Goal: Check status: Check status

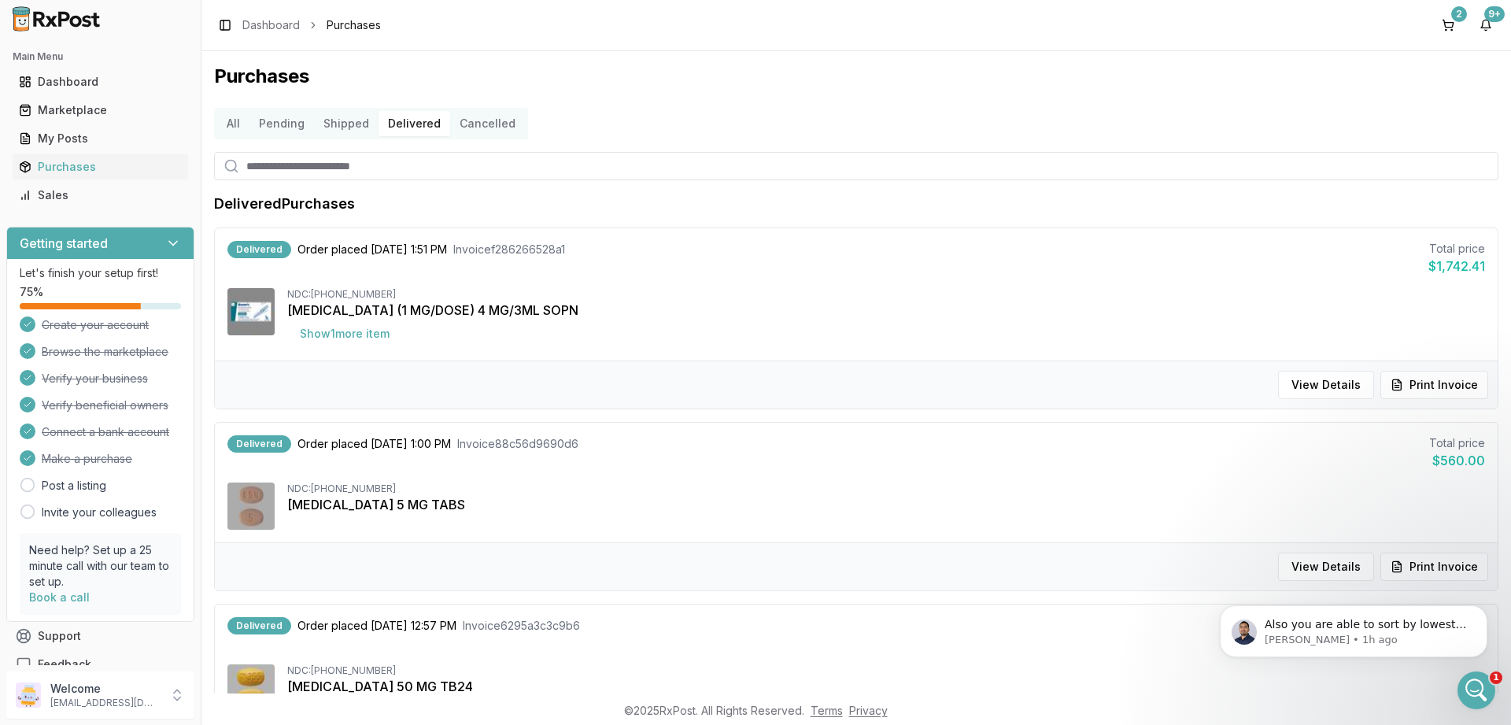
scroll to position [365, 0]
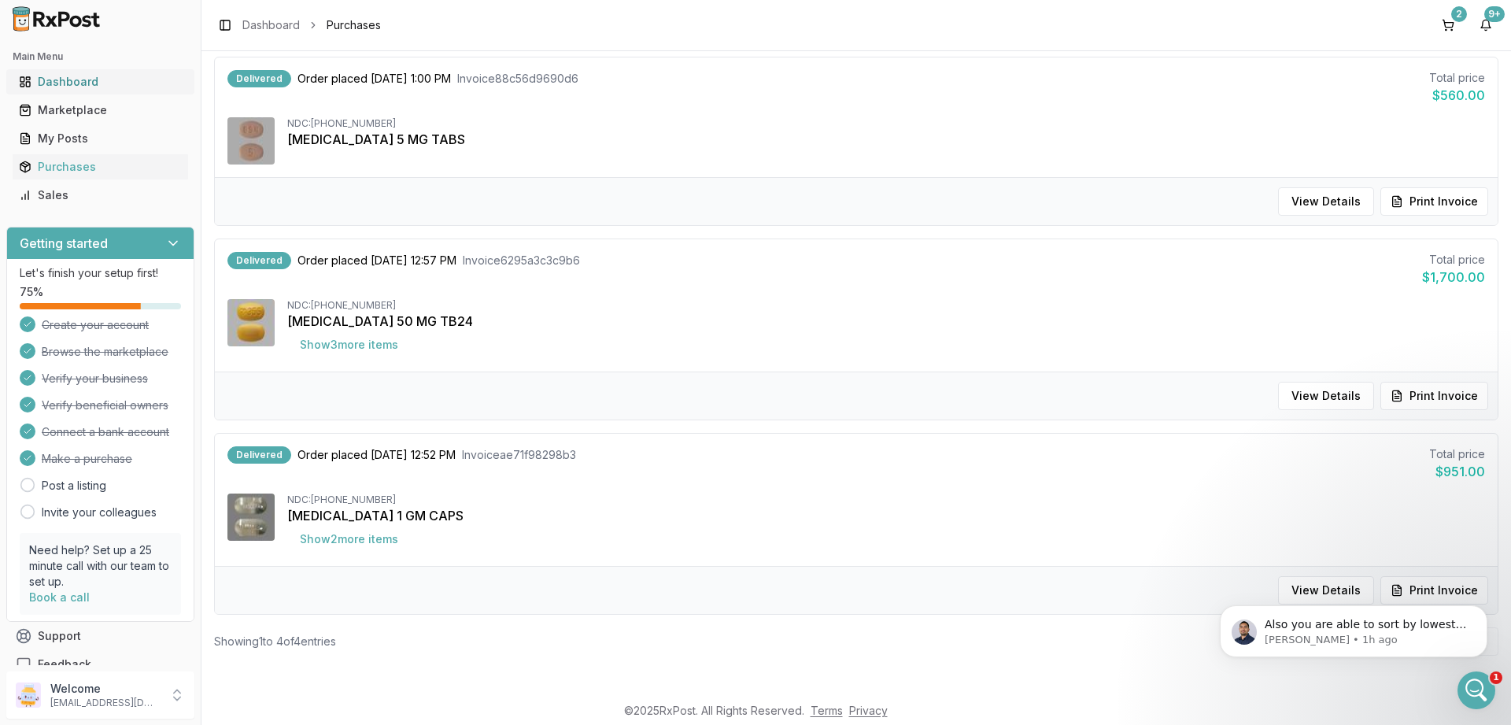
click at [64, 85] on div "Dashboard" at bounding box center [100, 82] width 163 height 16
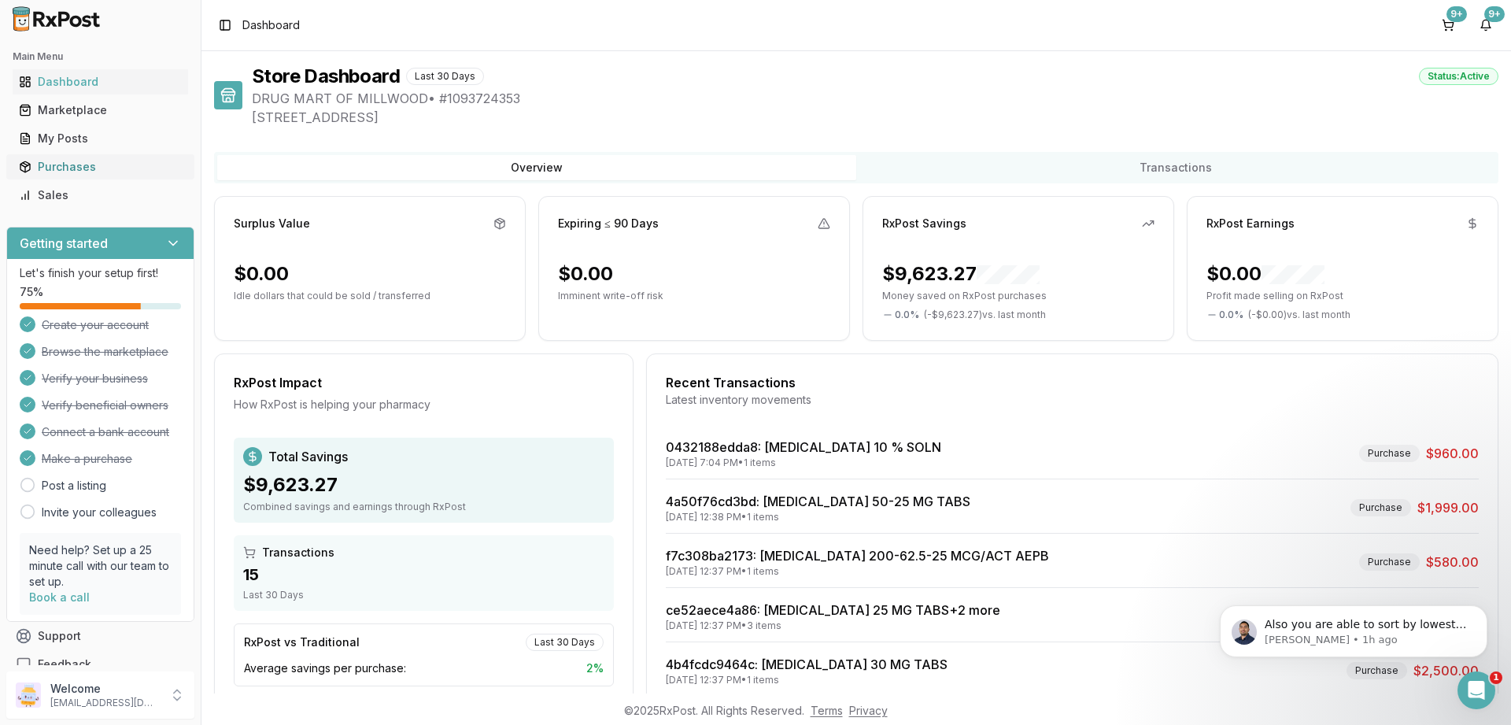
click at [78, 168] on div "Purchases" at bounding box center [100, 167] width 163 height 16
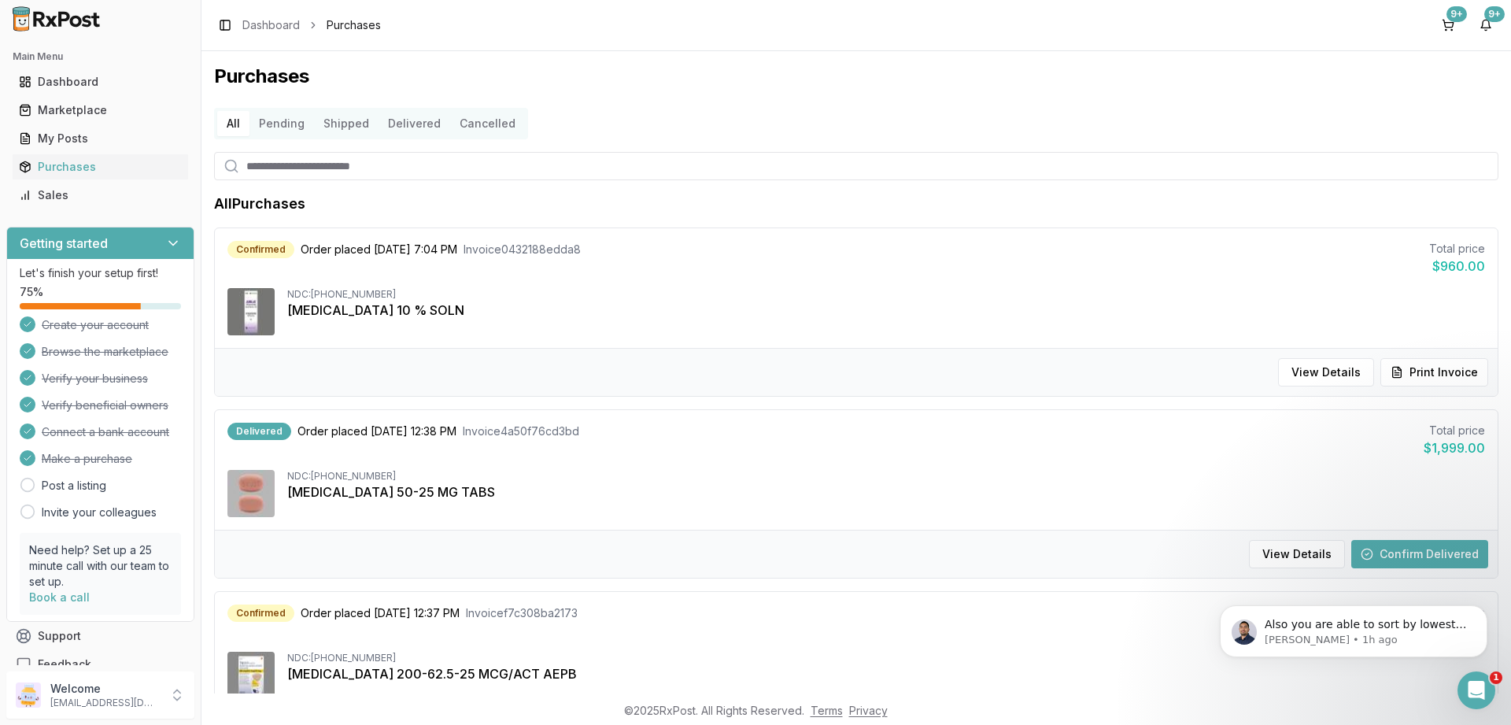
click at [398, 116] on button "Delivered" at bounding box center [415, 123] width 72 height 25
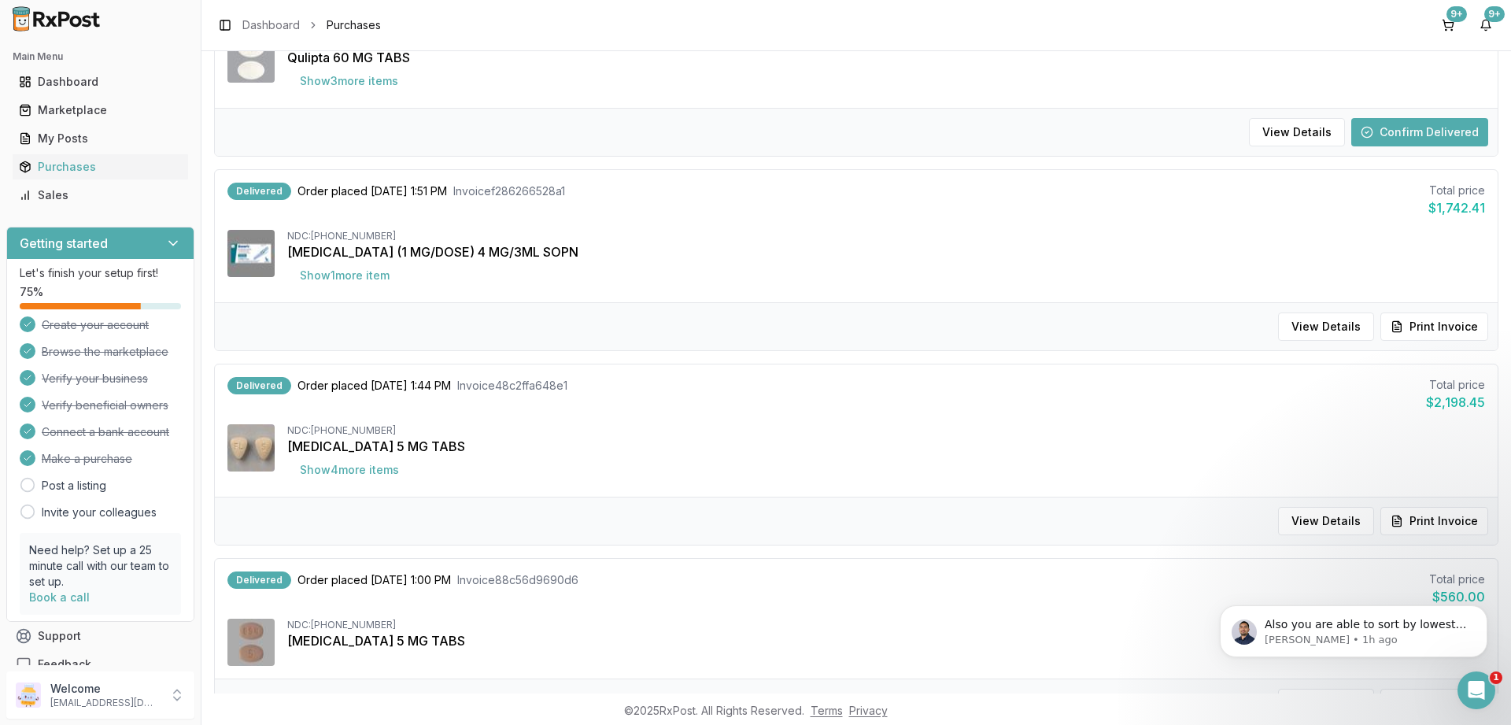
scroll to position [944, 0]
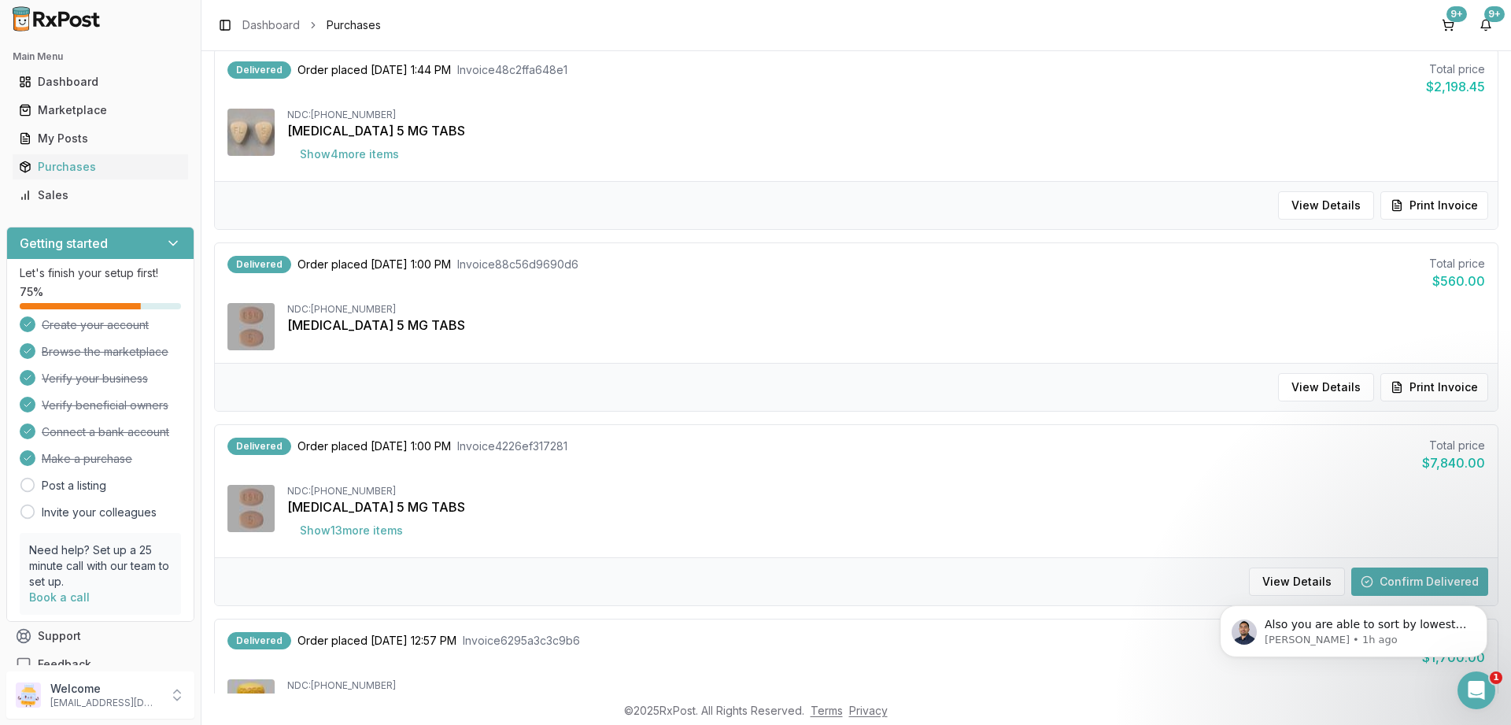
click at [1382, 571] on button "Confirm Delivered" at bounding box center [1419, 581] width 137 height 28
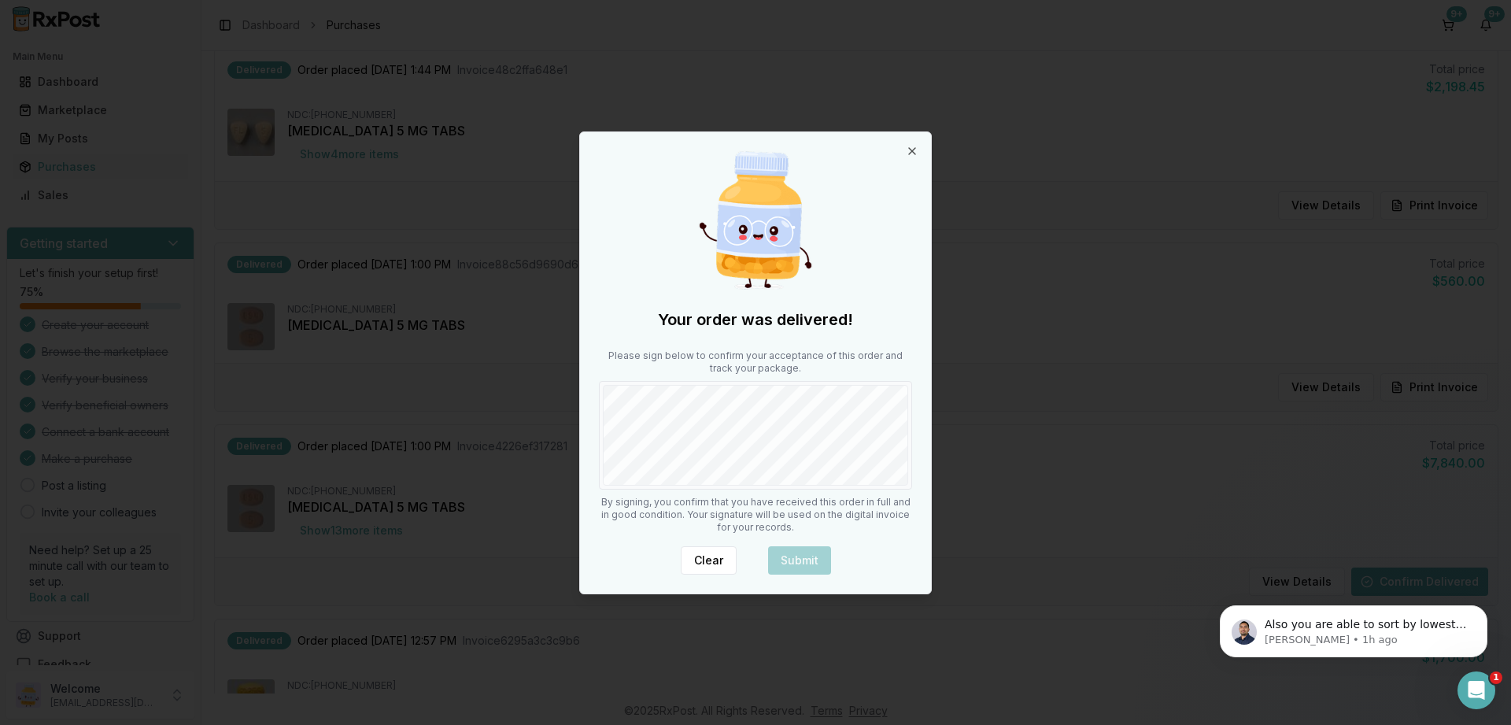
click at [548, 471] on body "Main Menu Dashboard Marketplace My Posts Purchases Sales Getting started Let's …" at bounding box center [755, 362] width 1511 height 725
click at [802, 557] on button "Submit" at bounding box center [799, 560] width 63 height 28
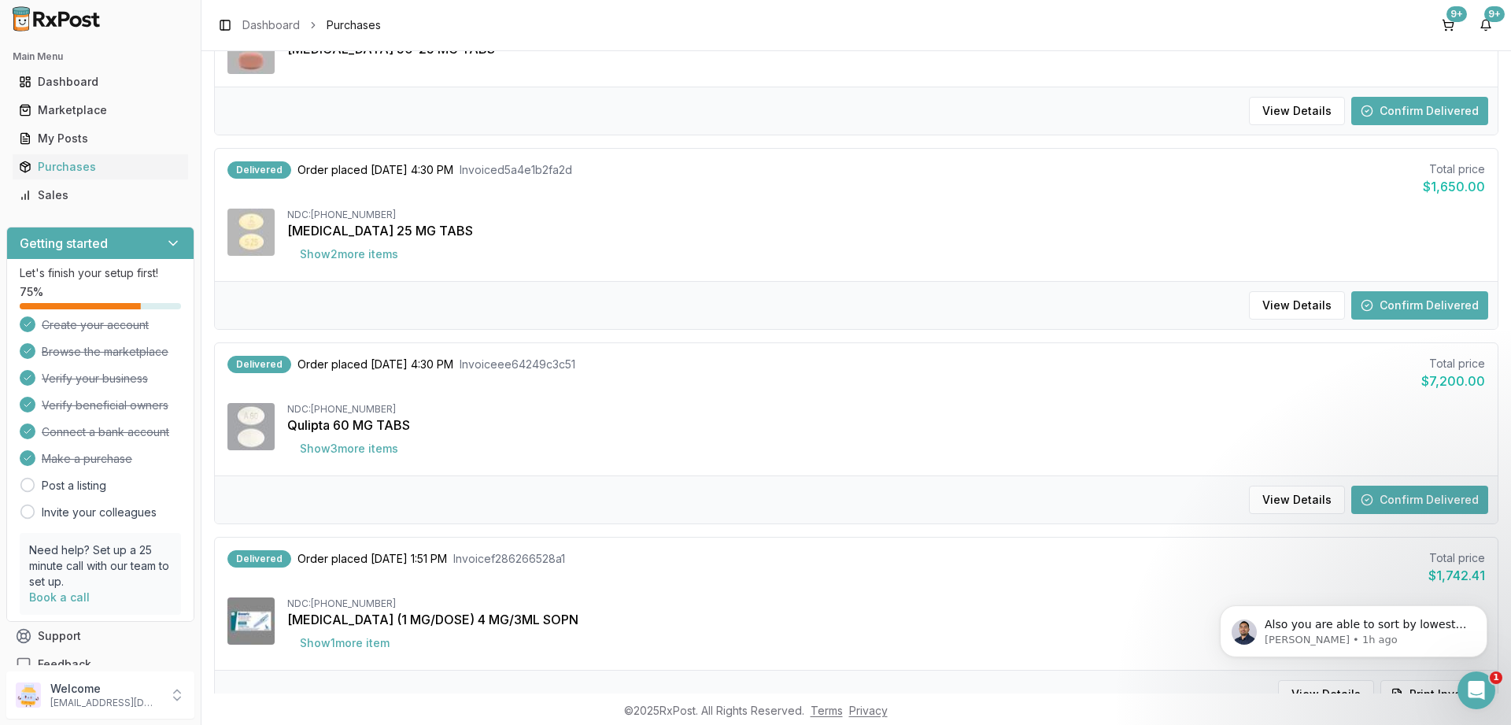
scroll to position [189, 0]
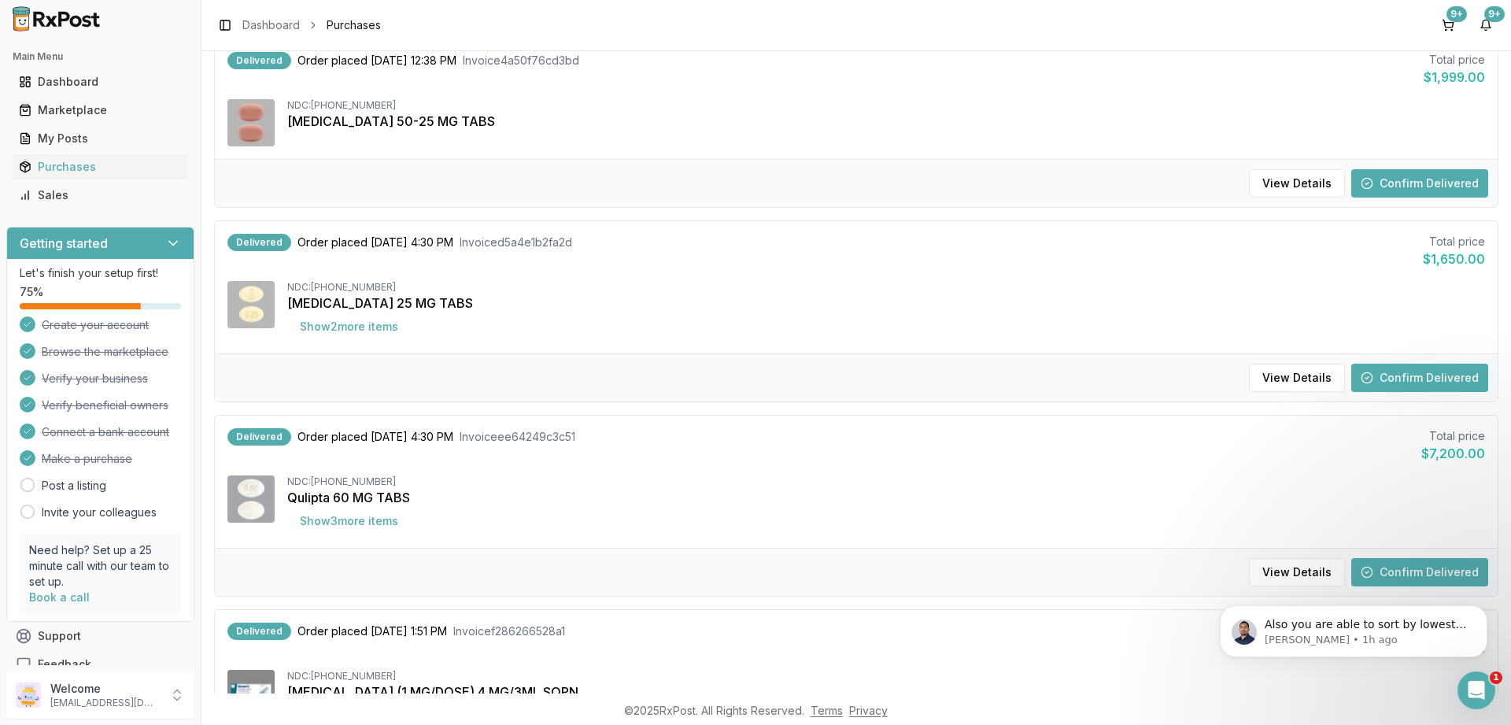
click at [1425, 377] on button "Confirm Delivered" at bounding box center [1419, 378] width 137 height 28
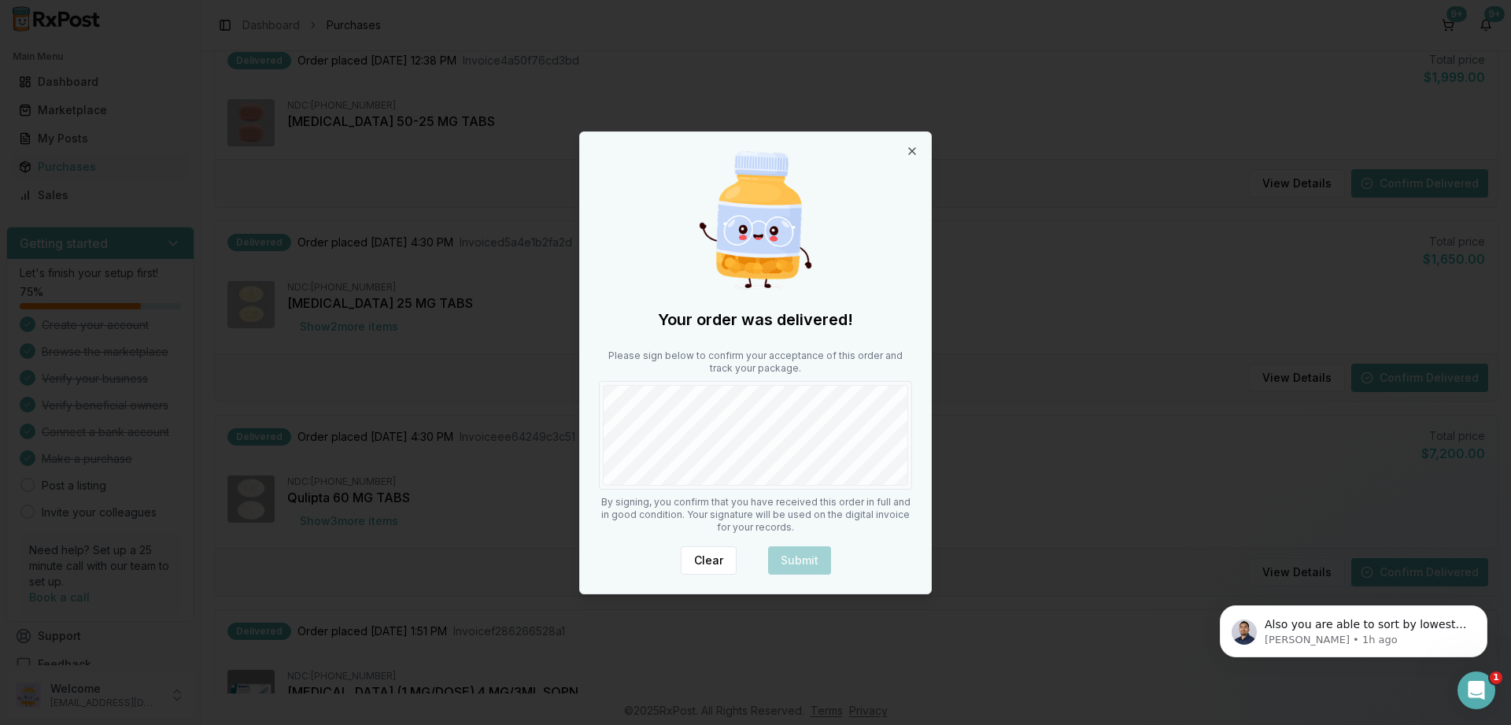
click at [1037, 387] on body "Main Menu Dashboard Marketplace My Posts Purchases Sales Getting started Let's …" at bounding box center [755, 362] width 1511 height 725
click at [815, 552] on button "Submit" at bounding box center [799, 560] width 63 height 28
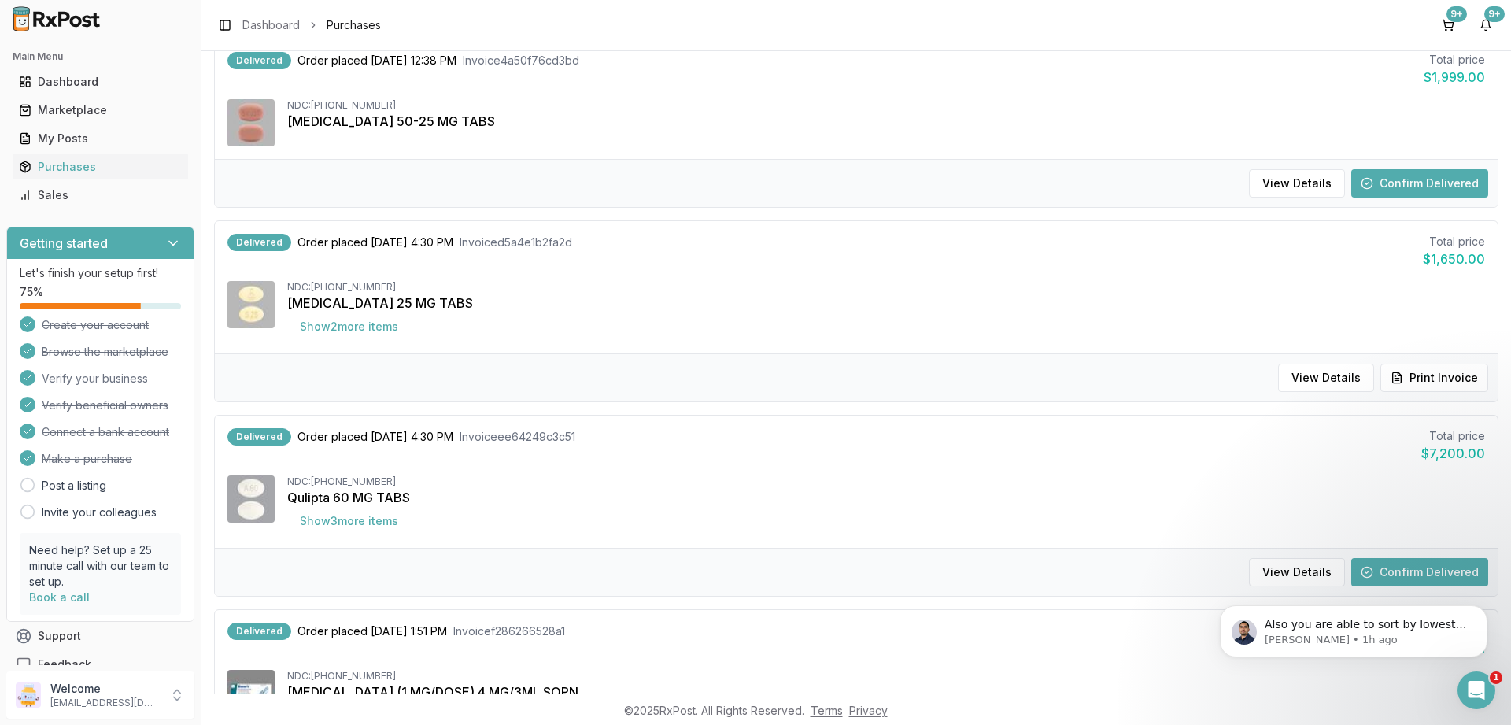
click at [1390, 569] on button "Confirm Delivered" at bounding box center [1419, 572] width 137 height 28
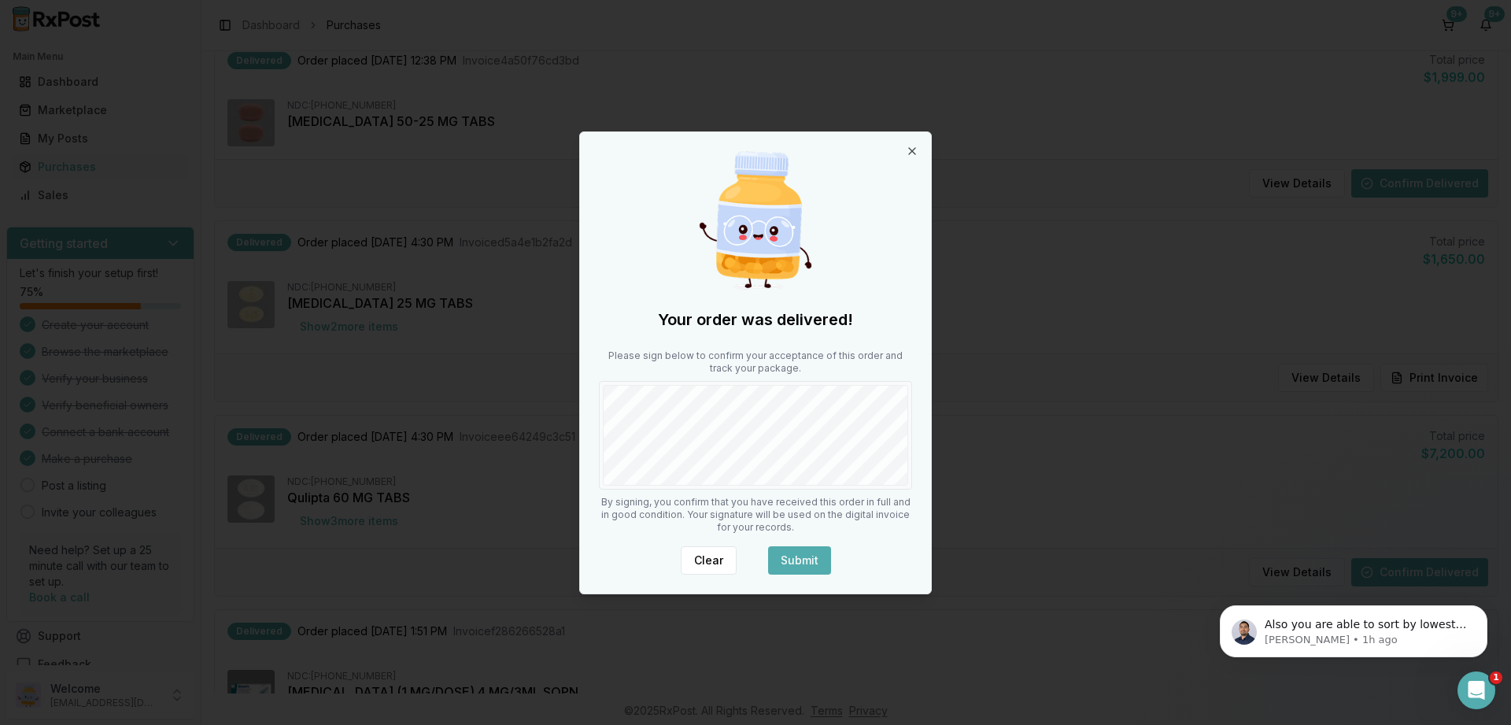
click at [820, 557] on button "Submit" at bounding box center [799, 560] width 63 height 28
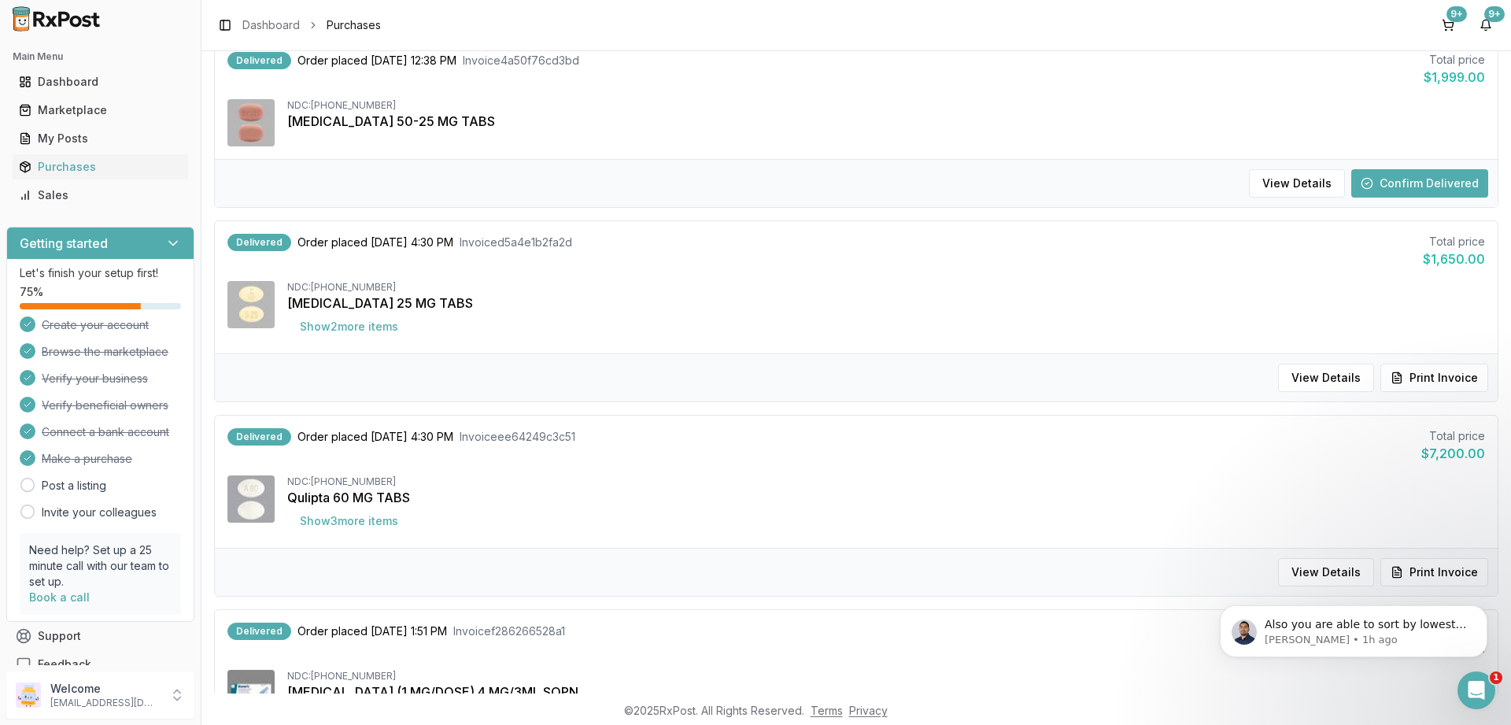
click at [1440, 184] on button "Confirm Delivered" at bounding box center [1419, 183] width 137 height 28
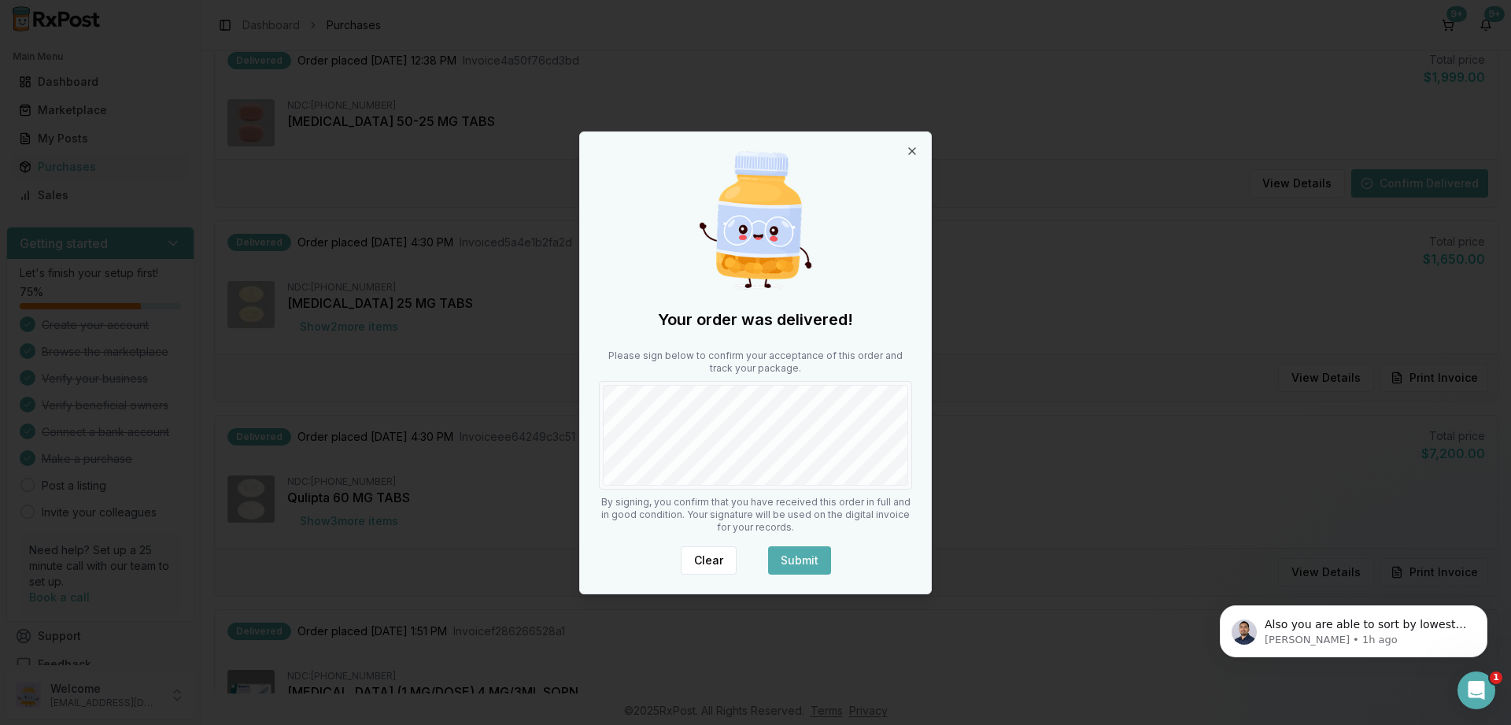
click at [795, 565] on button "Submit" at bounding box center [799, 560] width 63 height 28
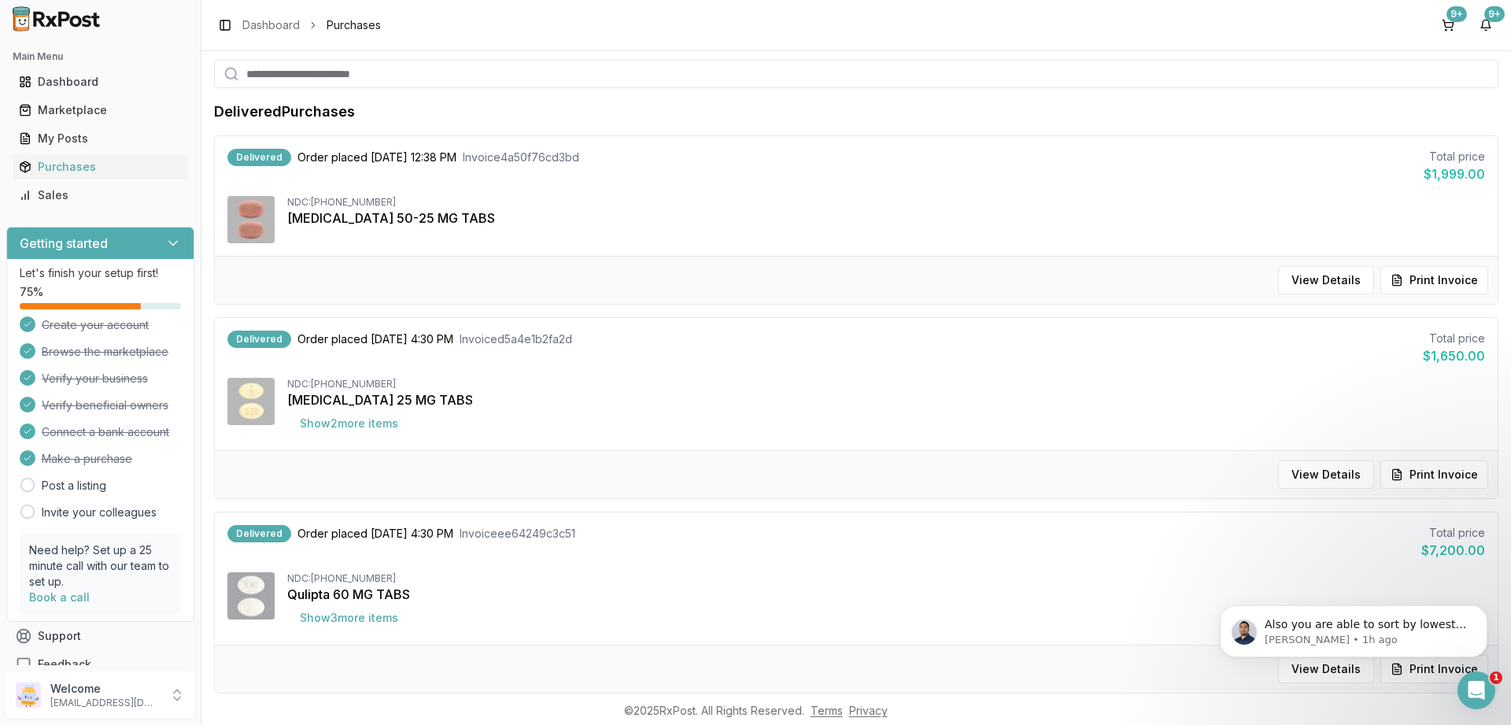
scroll to position [94, 0]
